Goal: Task Accomplishment & Management: Complete application form

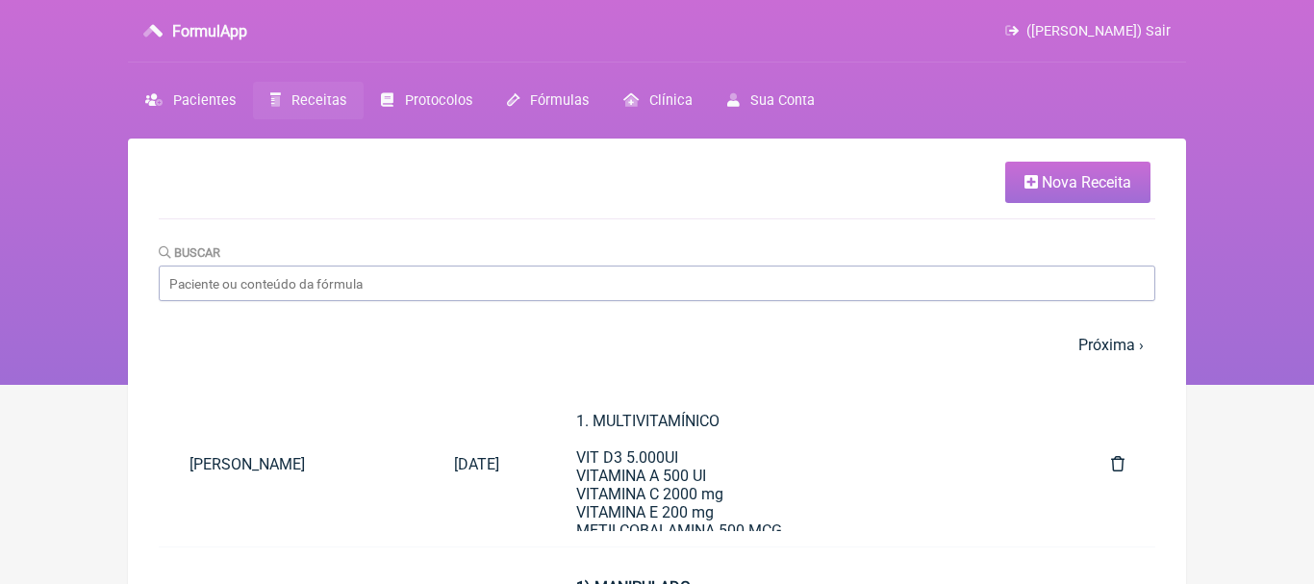
click at [1088, 183] on span "Nova Receita" at bounding box center [1085, 182] width 89 height 18
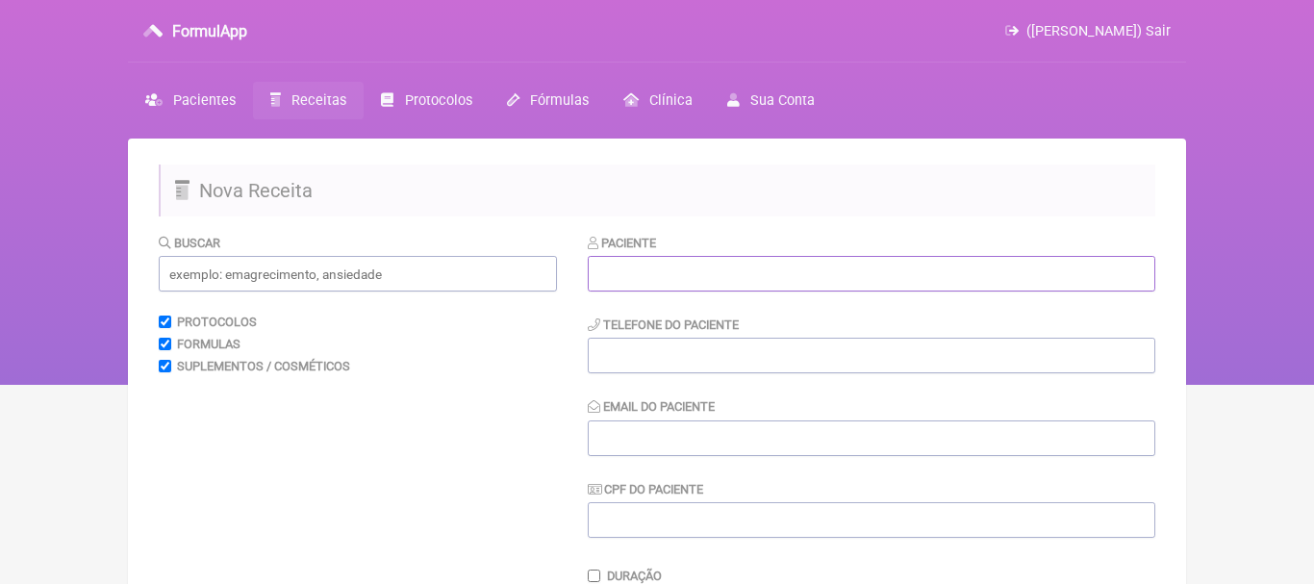
click at [684, 289] on input "text" at bounding box center [871, 274] width 567 height 36
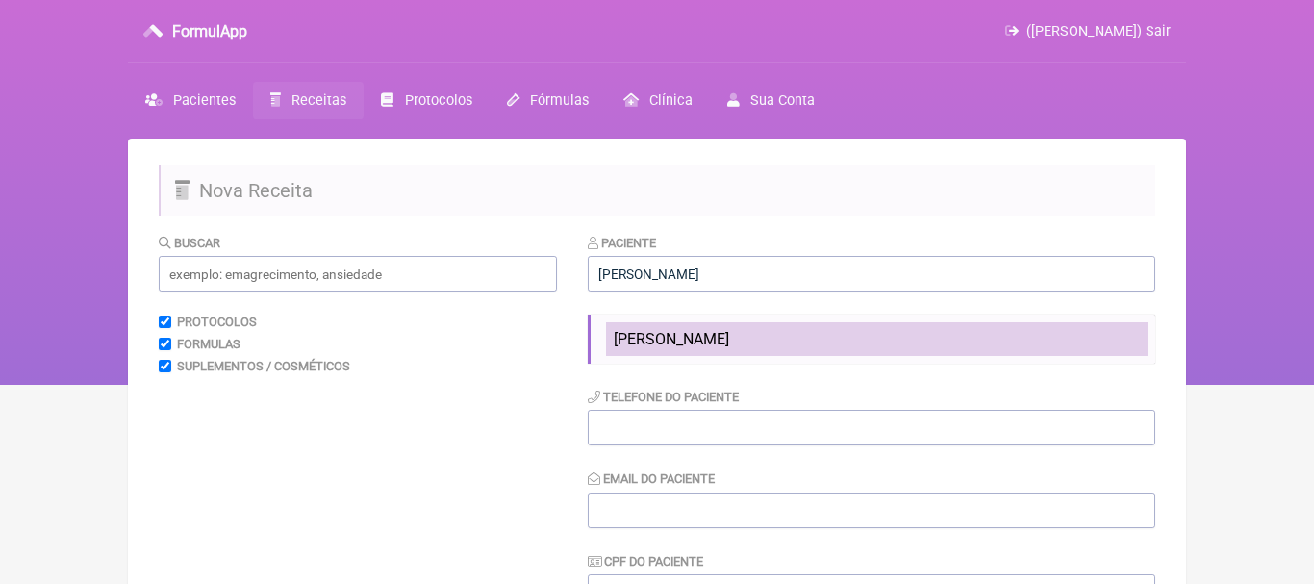
click at [674, 340] on span "[PERSON_NAME]" at bounding box center [671, 339] width 115 height 18
type input "[PERSON_NAME]"
type input "[PHONE_NUMBER]"
type input "[EMAIL_ADDRESS][DOMAIN_NAME]"
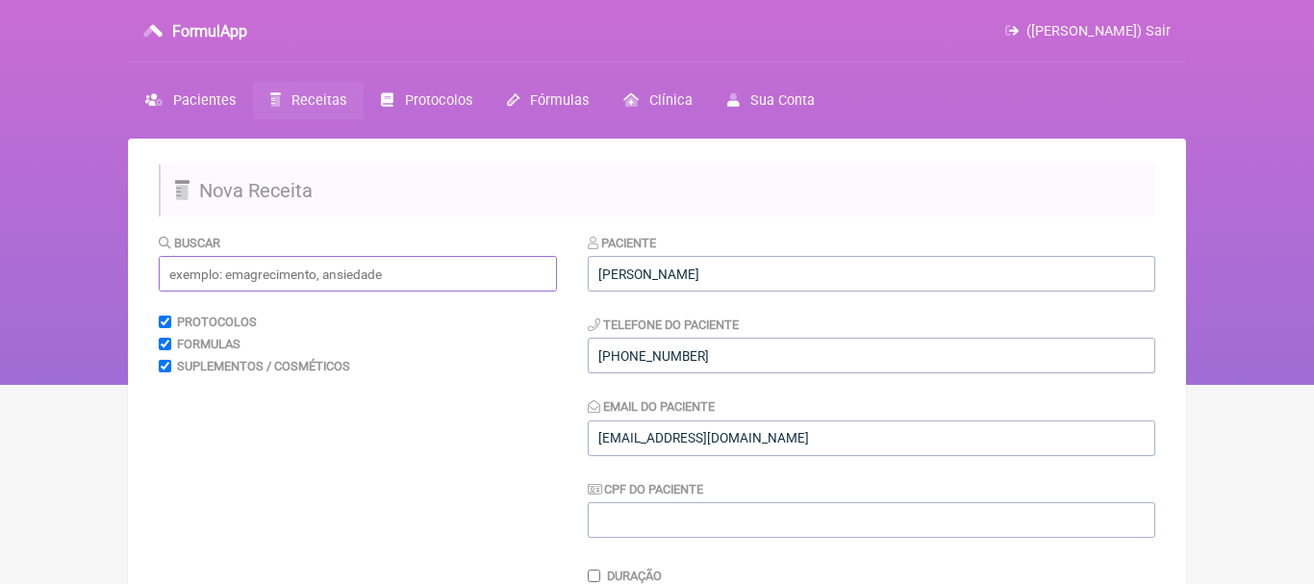
click at [495, 280] on input "text" at bounding box center [358, 274] width 398 height 36
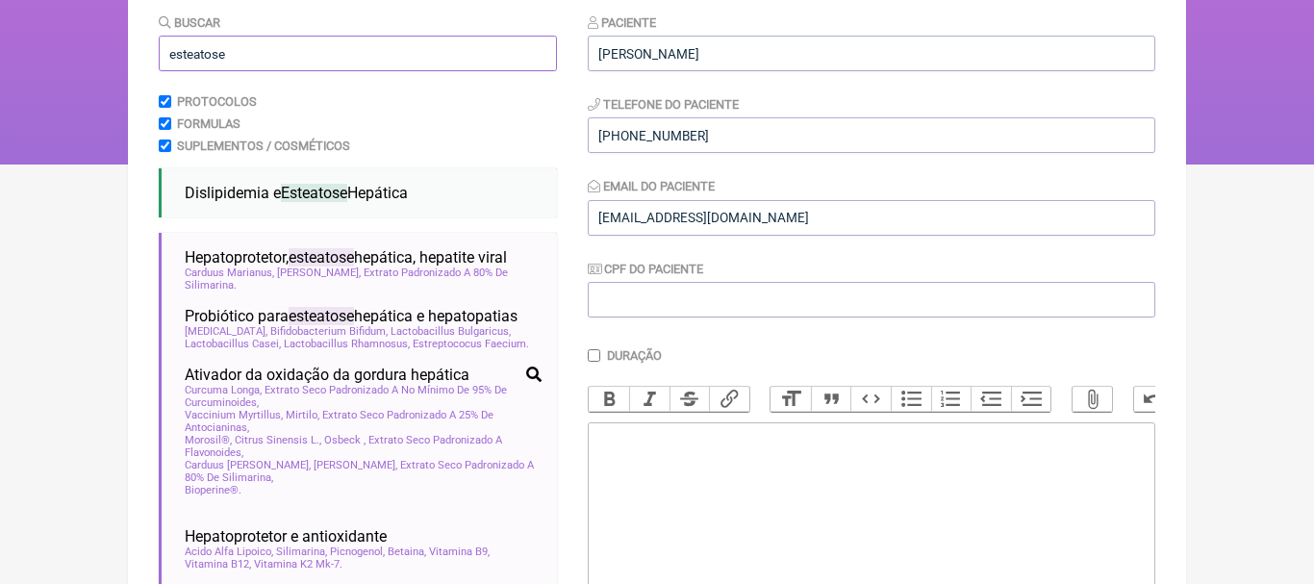
scroll to position [235, 0]
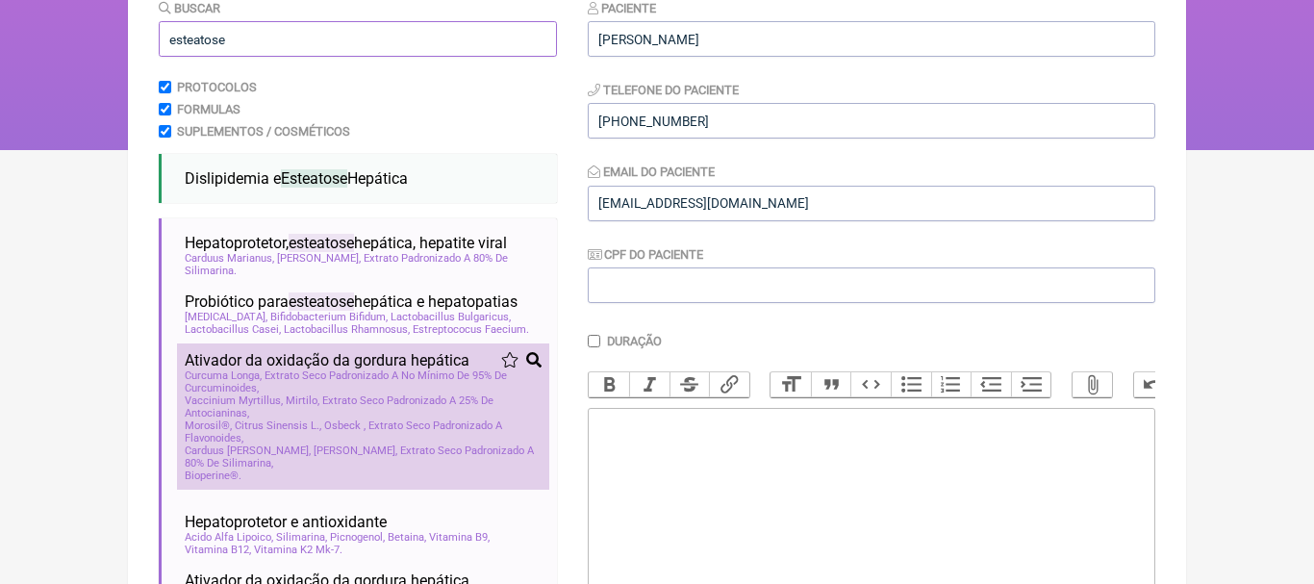
type input "esteatose"
click at [201, 467] on span "Carduus [PERSON_NAME], [PERSON_NAME], Extrato Seco Padronizado A 80% De Silimar…" at bounding box center [363, 456] width 357 height 25
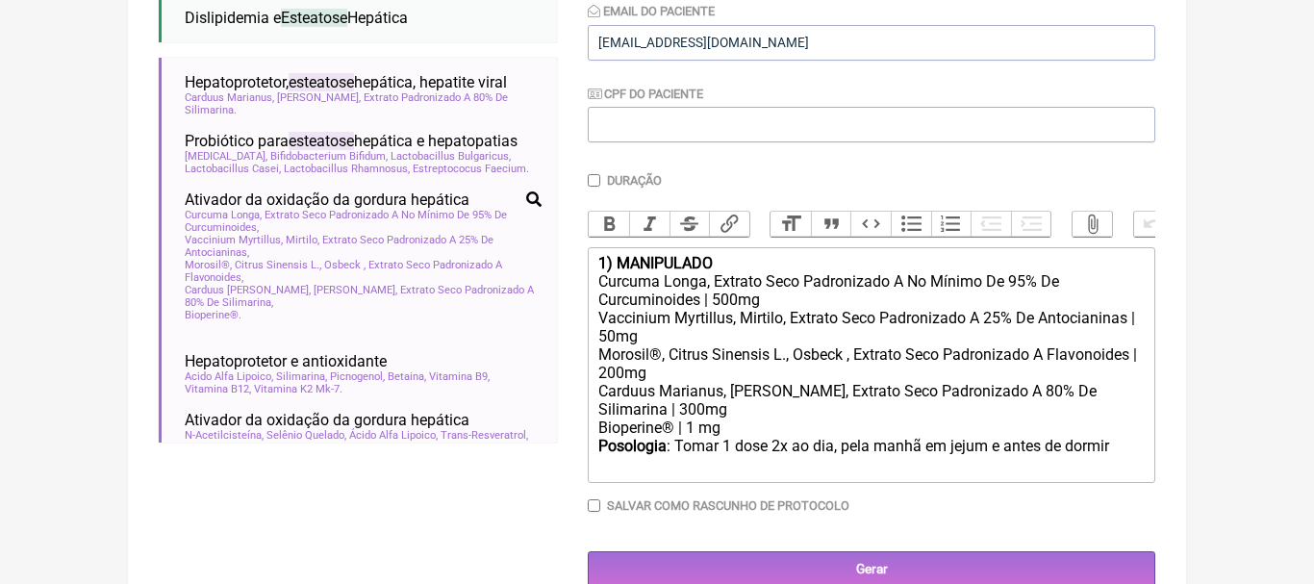
scroll to position [402, 0]
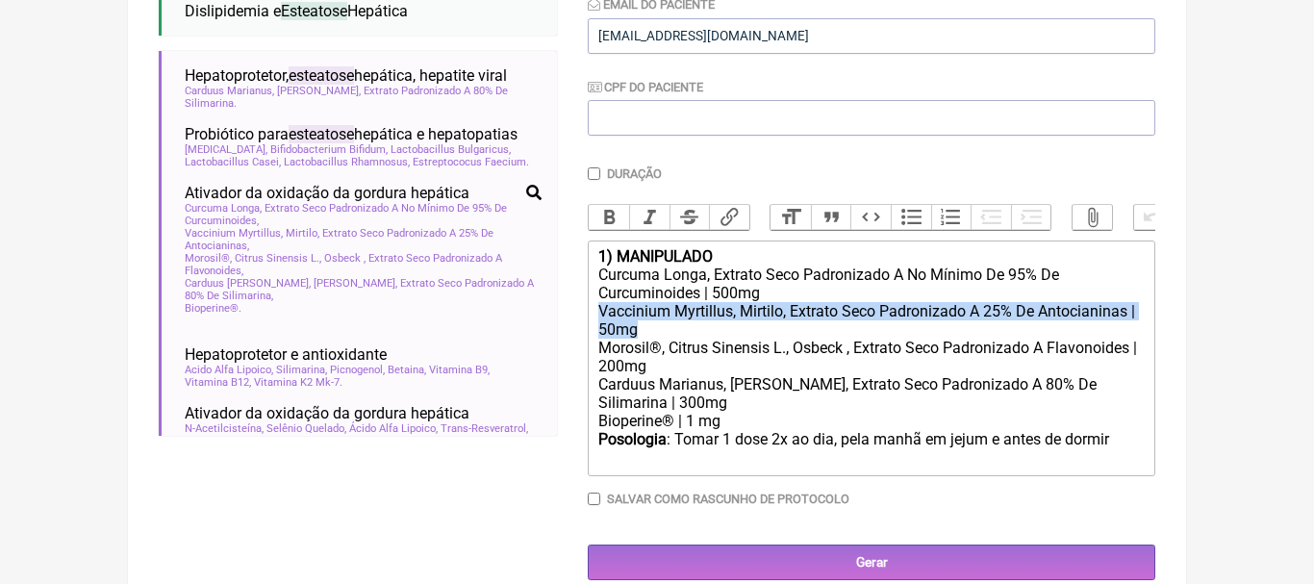
drag, startPoint x: 599, startPoint y: 317, endPoint x: 651, endPoint y: 328, distance: 53.0
click at [651, 328] on div "Vaccinium Myrtillus, Mirtilo, Extrato Seco Padronizado A 25% De Antocianinas | …" at bounding box center [871, 320] width 546 height 37
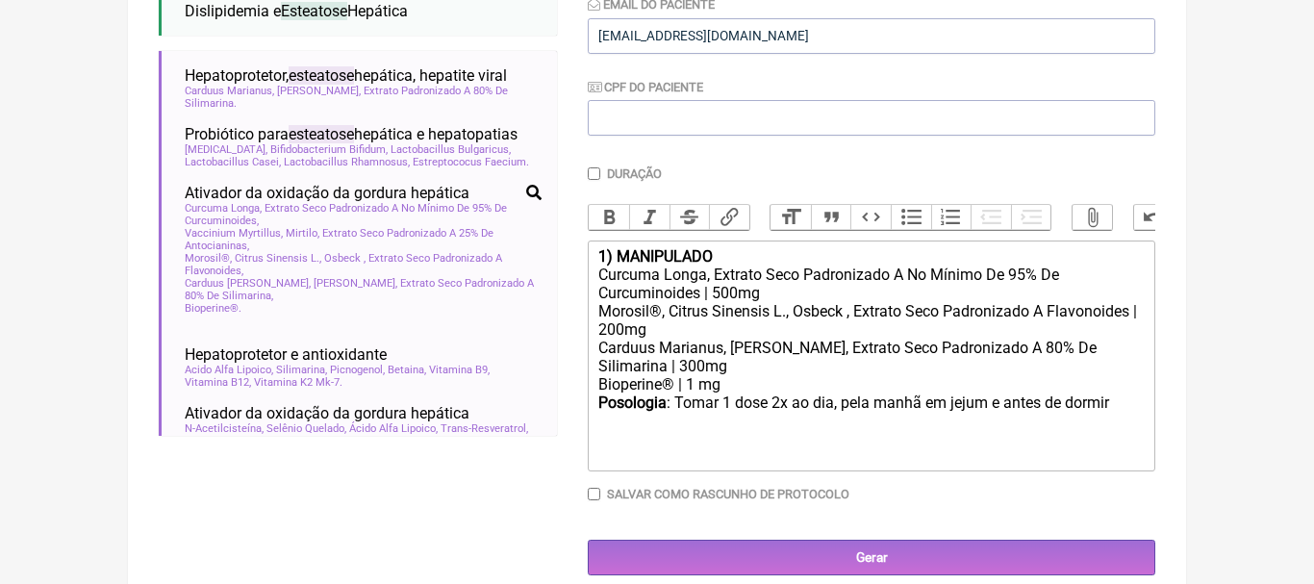
click at [1123, 407] on div "Posologia : Tomar 1 dose 2x ao dia, pela manhã em [GEOGRAPHIC_DATA] e antes de …" at bounding box center [871, 412] width 546 height 38
click at [733, 253] on div "1) MANIPULADO" at bounding box center [871, 256] width 546 height 18
type trix-editor "<div><strong>1) Hepatoprotetor.</strong></div><div>Curcuma Longa, Extrato Seco …"
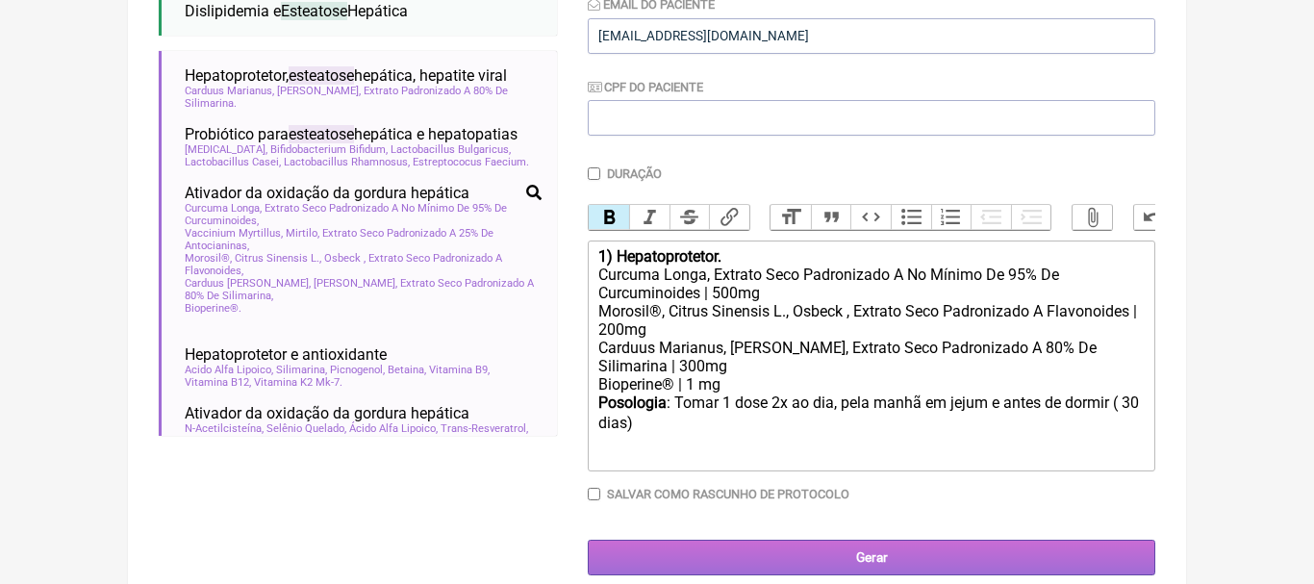
click at [875, 551] on input "Gerar" at bounding box center [871, 557] width 567 height 36
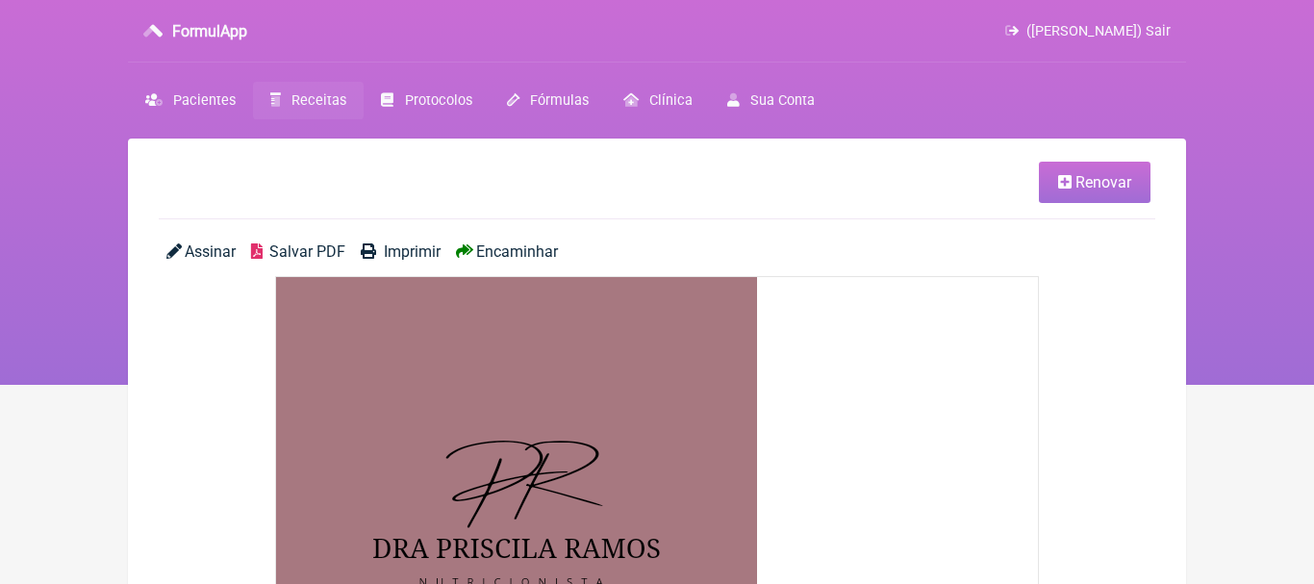
click at [530, 249] on span "Encaminhar" at bounding box center [517, 251] width 82 height 18
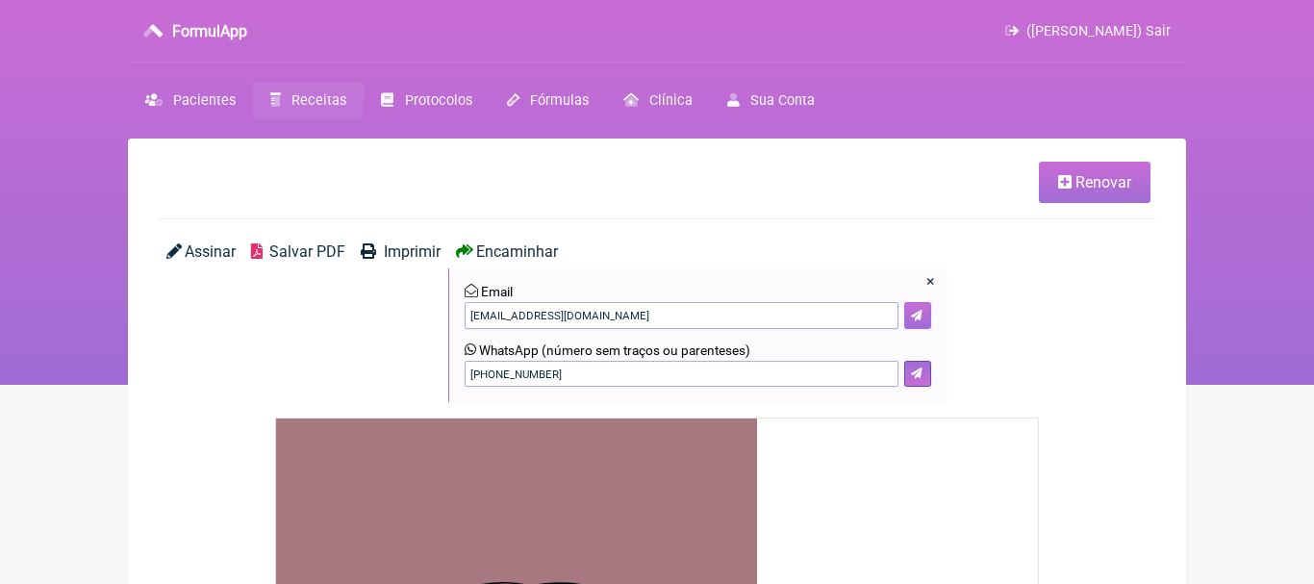
click at [915, 311] on icon at bounding box center [917, 316] width 12 height 12
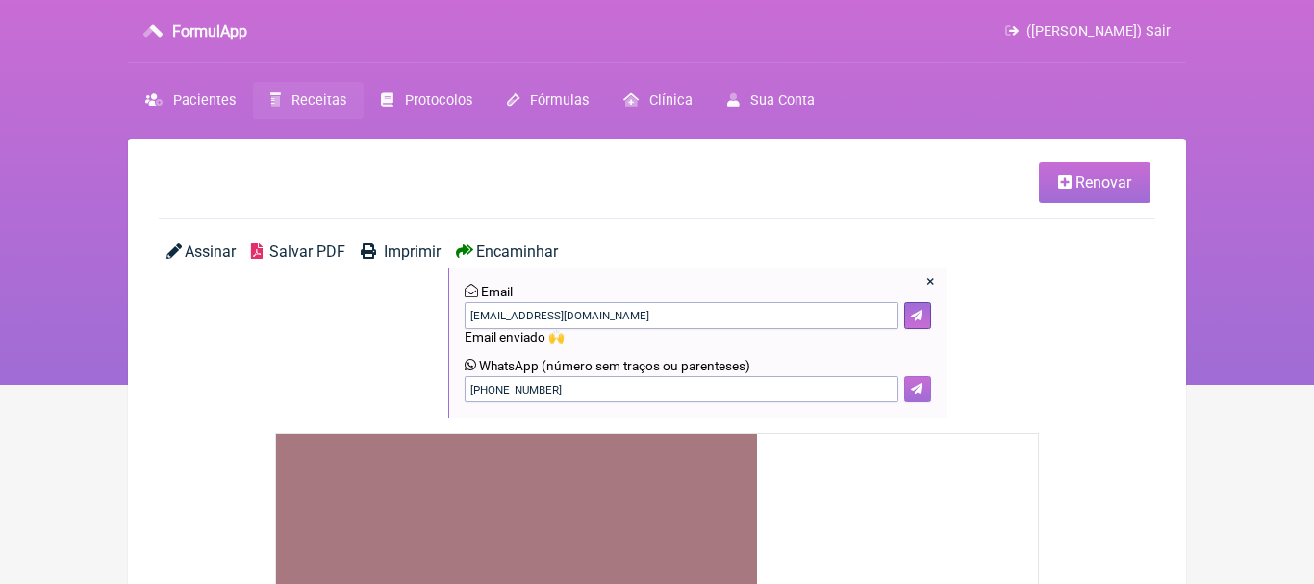
click at [930, 392] on button at bounding box center [917, 389] width 27 height 27
